Goal: Book appointment/travel/reservation

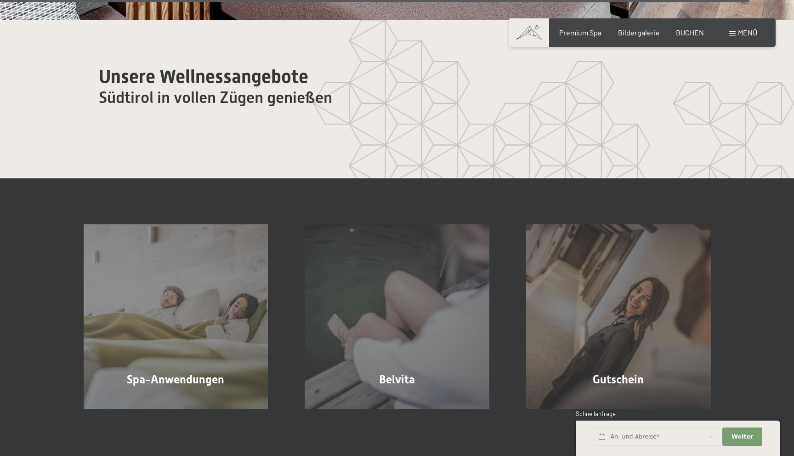
scroll to position [5622, 0]
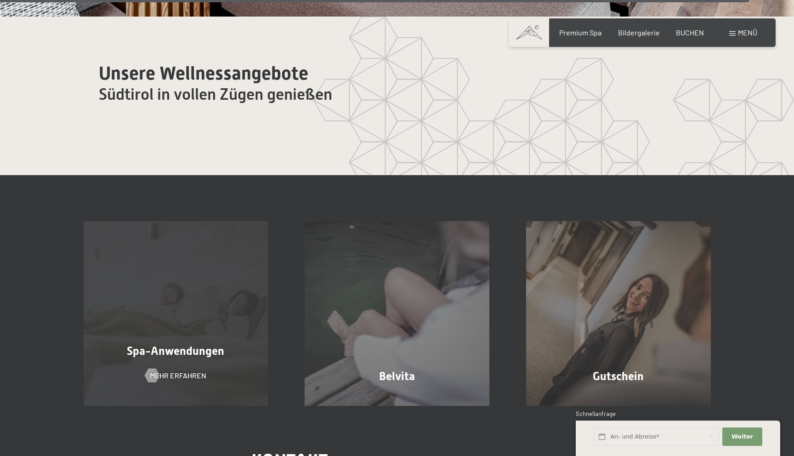
click at [212, 256] on div "Spa-Anwendungen Mehr erfahren" at bounding box center [175, 313] width 221 height 185
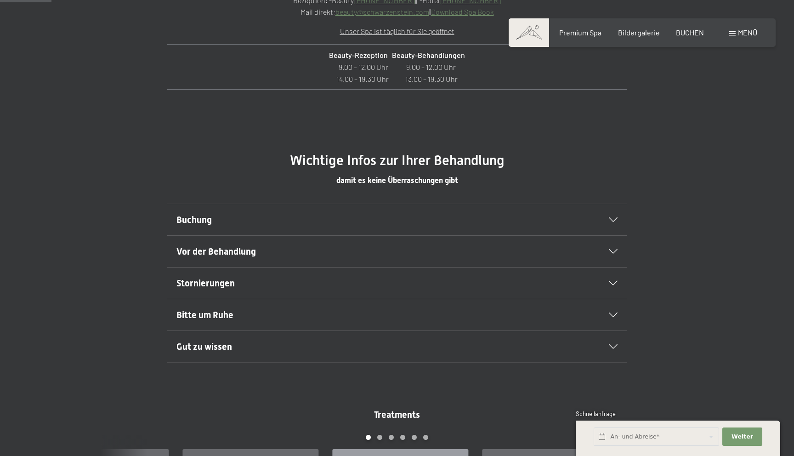
scroll to position [478, 0]
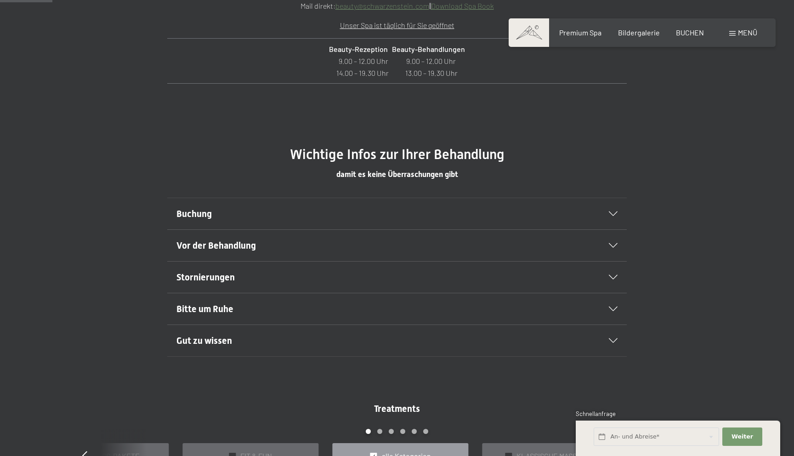
click at [214, 214] on h2 "Buchung" at bounding box center [374, 213] width 397 height 13
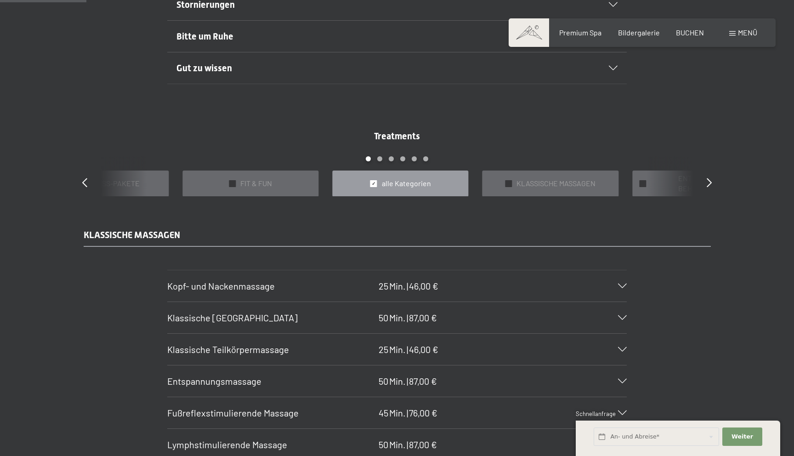
scroll to position [795, 0]
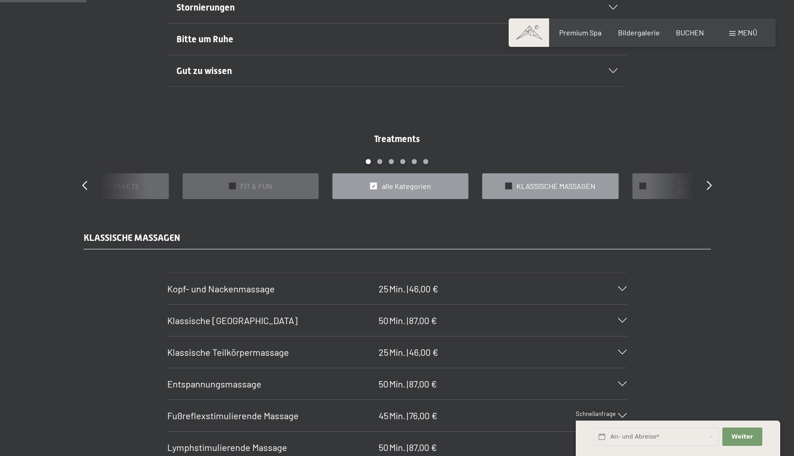
click at [581, 187] on span "KLASSISCHE MASSAGEN" at bounding box center [555, 186] width 79 height 10
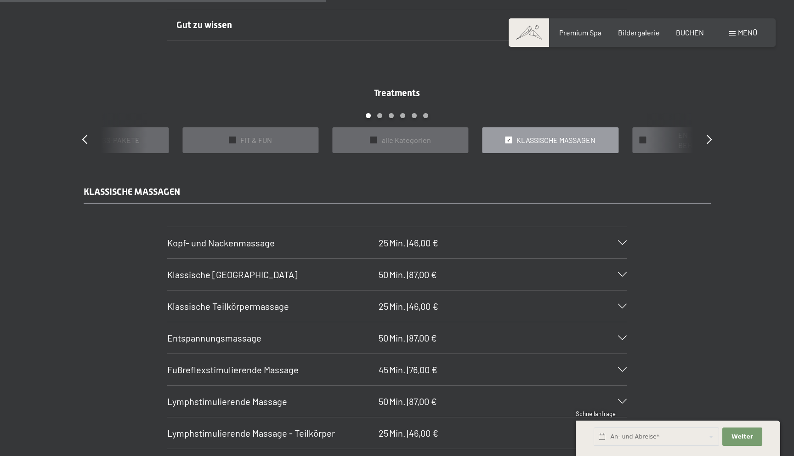
scroll to position [841, 0]
click at [301, 243] on h3 "Kopf- und Nackenmassage" at bounding box center [270, 242] width 207 height 13
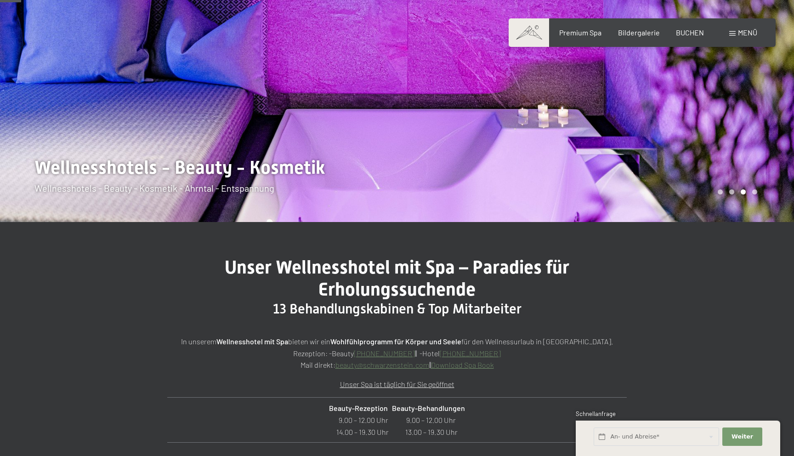
scroll to position [0, 0]
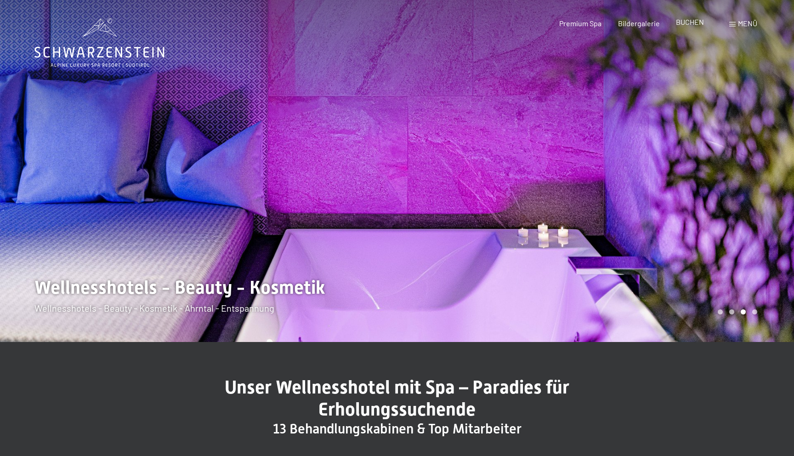
click at [682, 24] on span "BUCHEN" at bounding box center [689, 21] width 28 height 9
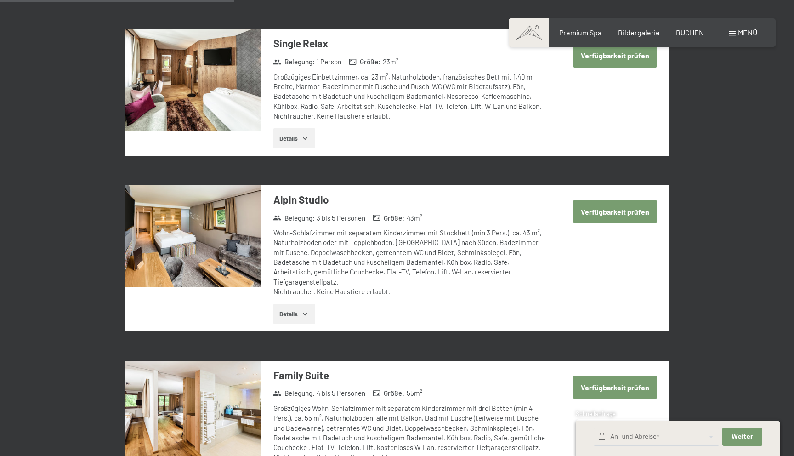
scroll to position [908, 0]
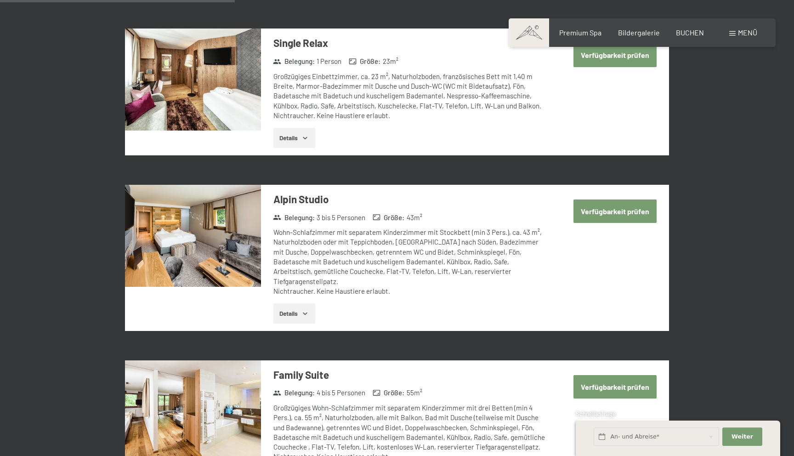
click at [737, 32] on span "Menü" at bounding box center [746, 32] width 19 height 9
